Goal: Transaction & Acquisition: Subscribe to service/newsletter

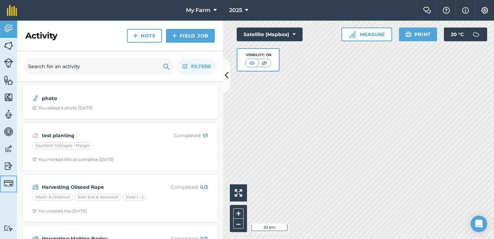
click at [9, 185] on img at bounding box center [9, 183] width 10 height 10
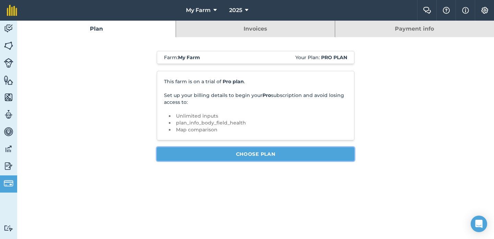
click at [198, 157] on link "Choose Plan" at bounding box center [256, 154] width 198 height 14
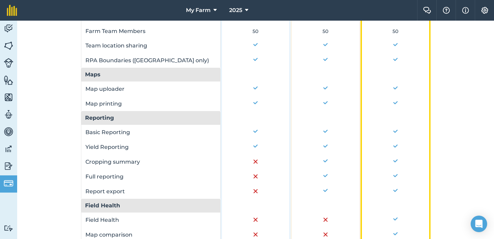
scroll to position [487, 0]
